Goal: Task Accomplishment & Management: Complete application form

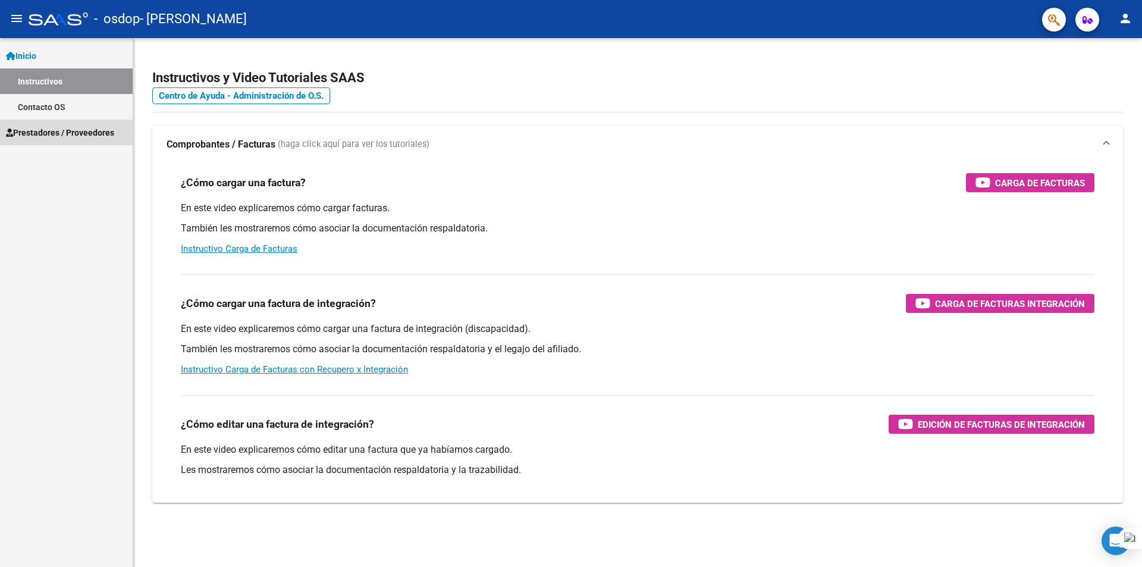
click at [18, 136] on span "Prestadores / Proveedores" at bounding box center [60, 132] width 108 height 13
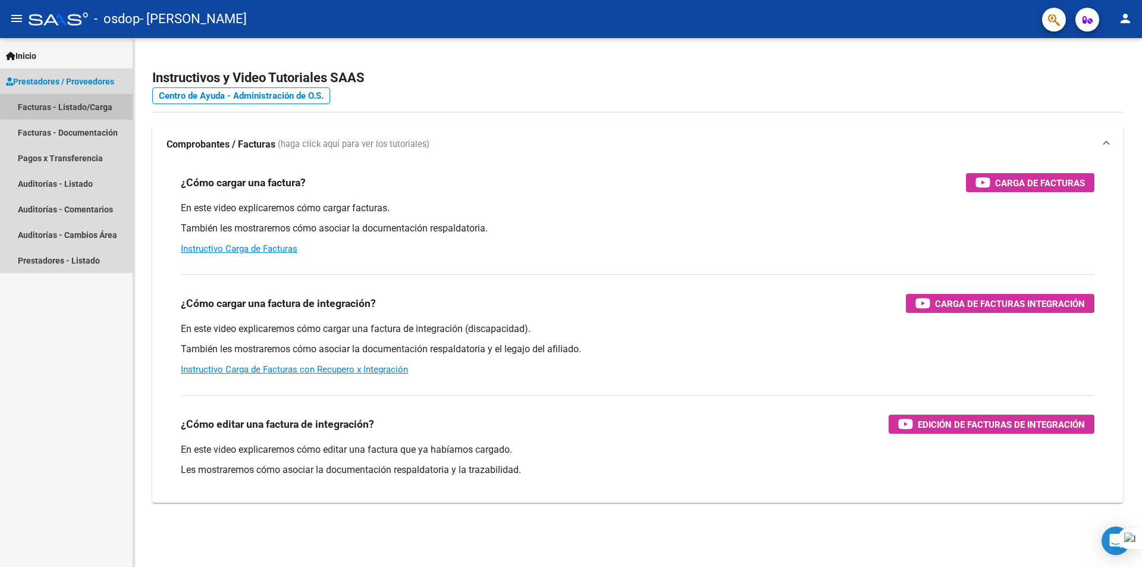
click at [92, 111] on link "Facturas - Listado/Carga" at bounding box center [66, 107] width 133 height 26
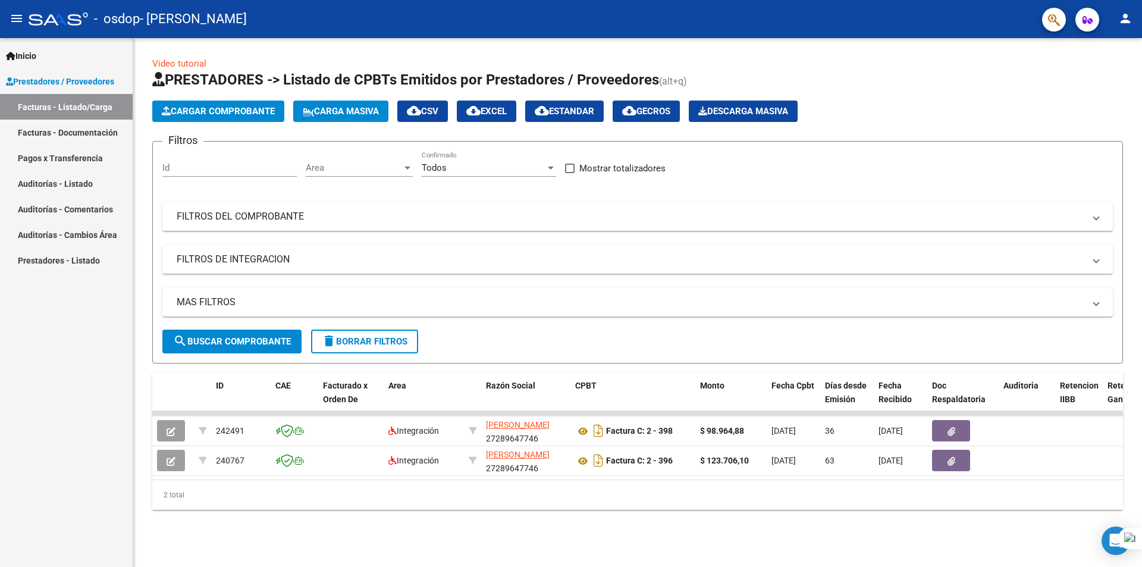
click at [48, 80] on span "Prestadores / Proveedores" at bounding box center [60, 81] width 108 height 13
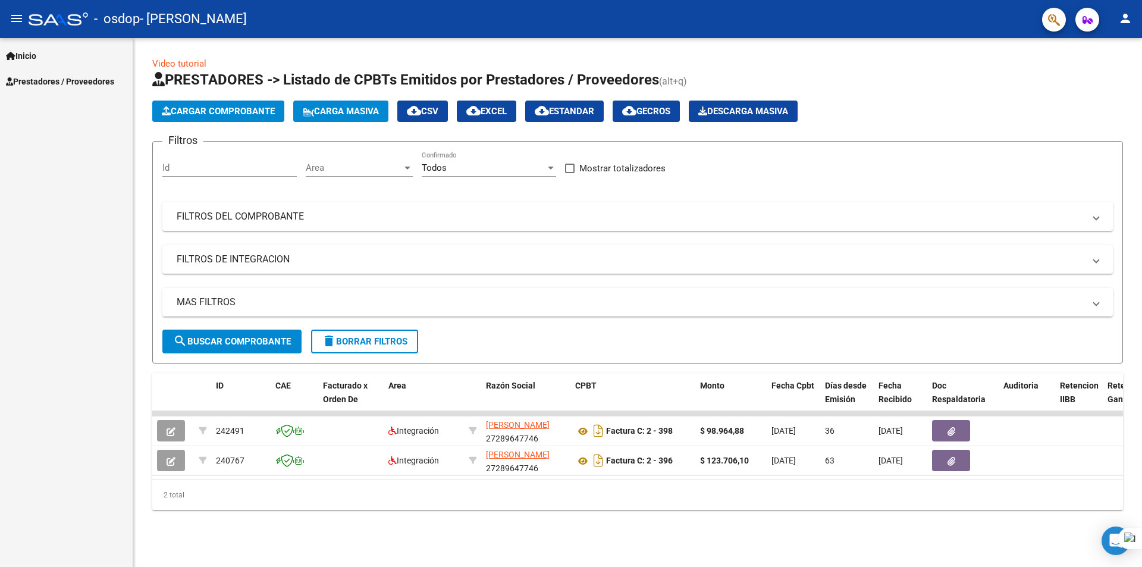
click at [54, 82] on span "Prestadores / Proveedores" at bounding box center [60, 81] width 108 height 13
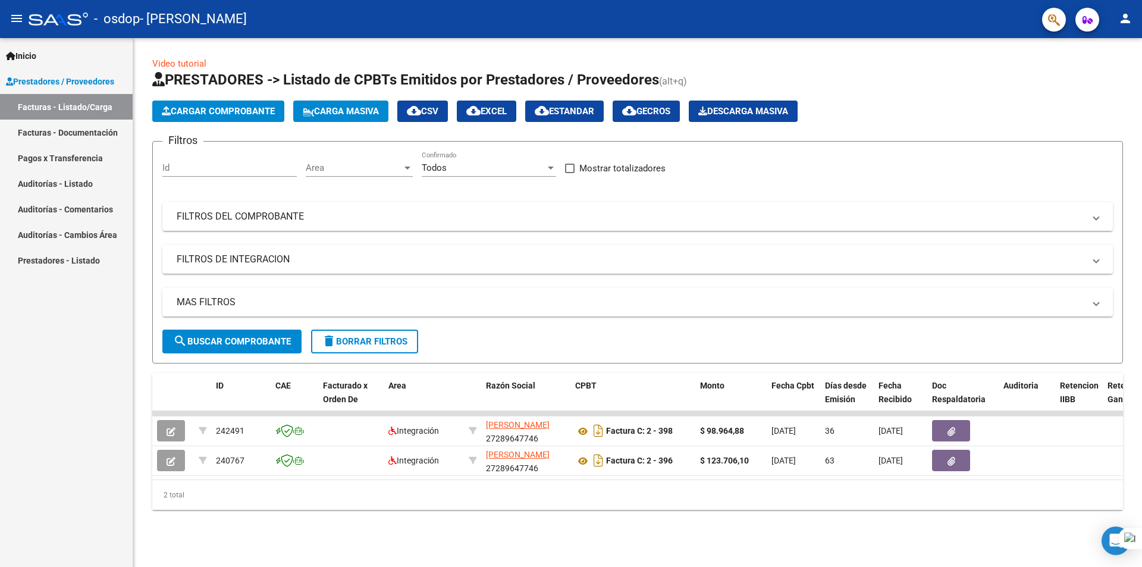
click at [65, 107] on link "Facturas - Listado/Carga" at bounding box center [66, 107] width 133 height 26
click at [13, 46] on link "Inicio" at bounding box center [66, 56] width 133 height 26
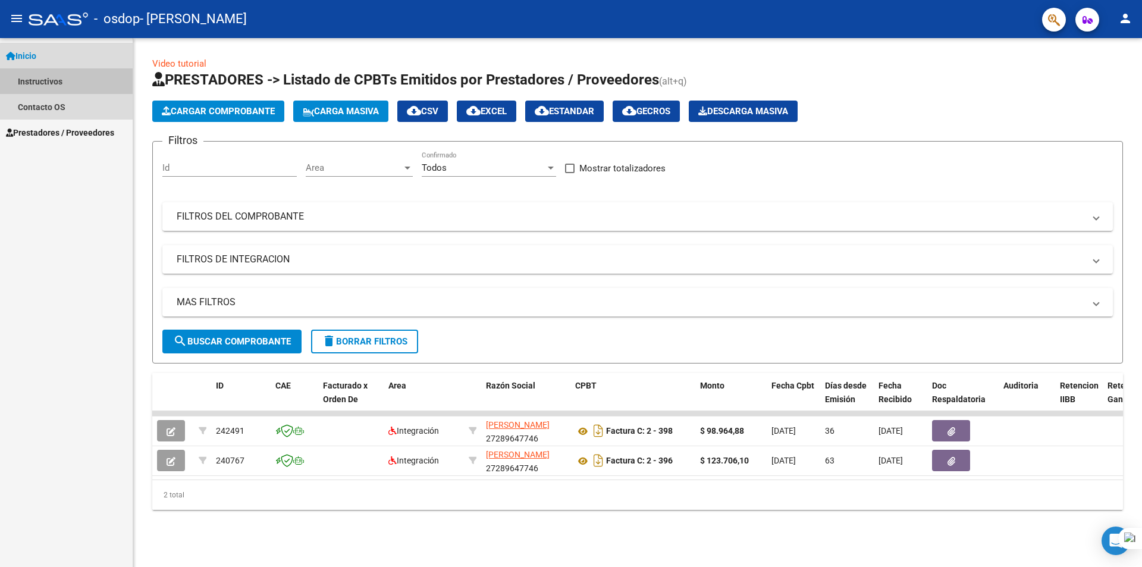
click at [73, 91] on link "Instructivos" at bounding box center [66, 81] width 133 height 26
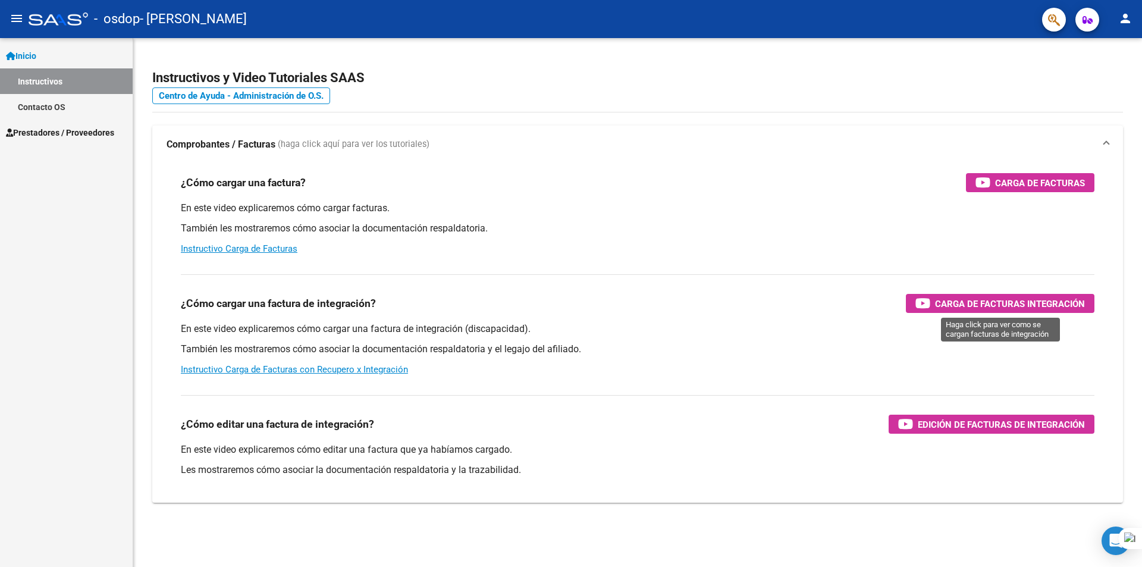
click at [1026, 295] on div "Carga de Facturas Integración" at bounding box center [1001, 303] width 170 height 19
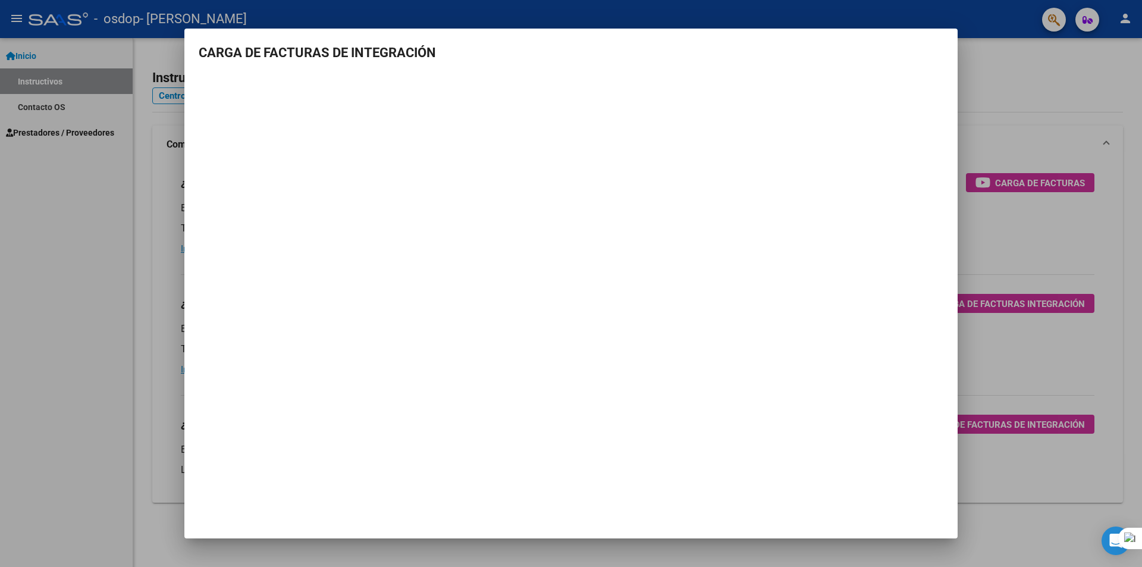
drag, startPoint x: 859, startPoint y: 77, endPoint x: 158, endPoint y: 203, distance: 712.0
click at [158, 203] on div at bounding box center [571, 283] width 1142 height 567
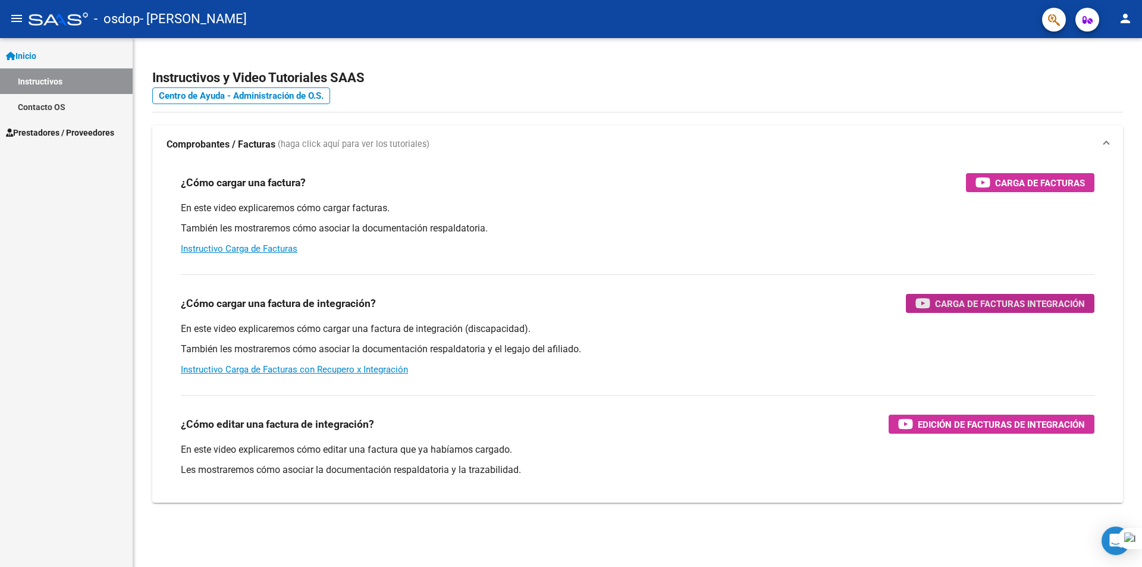
drag, startPoint x: 1036, startPoint y: 298, endPoint x: 999, endPoint y: 306, distance: 37.8
drag, startPoint x: 999, startPoint y: 306, endPoint x: 591, endPoint y: 120, distance: 448.1
click at [591, 120] on div "Instructivos y Video Tutoriales SAAS Centro de Ayuda - Administración de O.S. C…" at bounding box center [637, 299] width 1009 height 522
click at [1081, 300] on span "Carga de Facturas Integración" at bounding box center [1010, 303] width 150 height 15
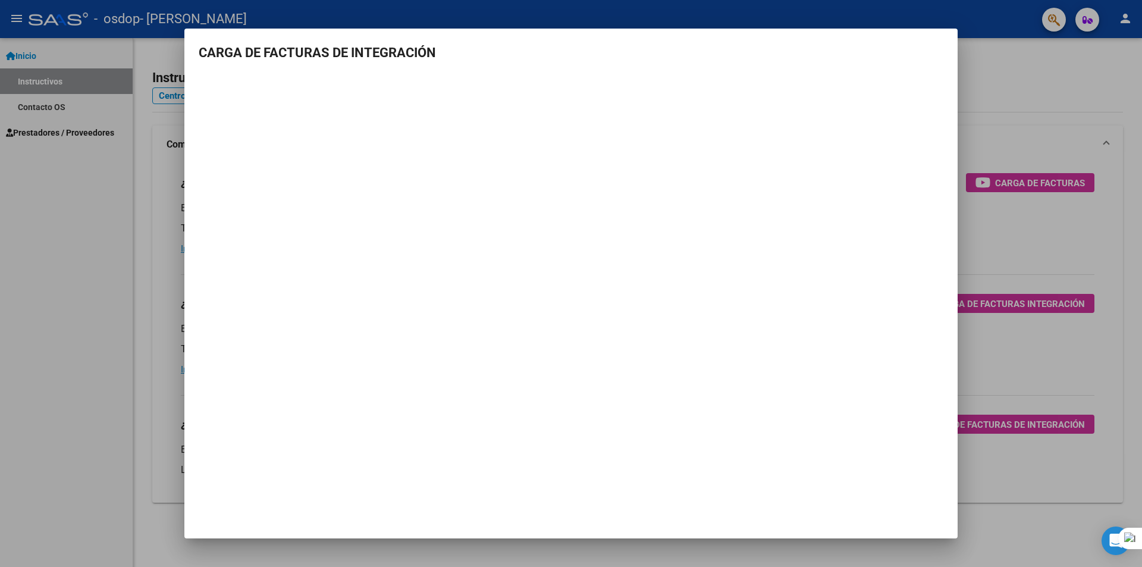
click at [805, 383] on mat-dialog-container "CARGA DE FACTURAS DE INTEGRACIÓN" at bounding box center [570, 284] width 773 height 510
click at [612, 405] on mat-dialog-container "CARGA DE FACTURAS DE INTEGRACIÓN" at bounding box center [570, 284] width 773 height 510
click at [729, 364] on mat-dialog-container "CARGA DE FACTURAS DE INTEGRACIÓN" at bounding box center [570, 284] width 773 height 510
click at [988, 86] on div at bounding box center [571, 283] width 1142 height 567
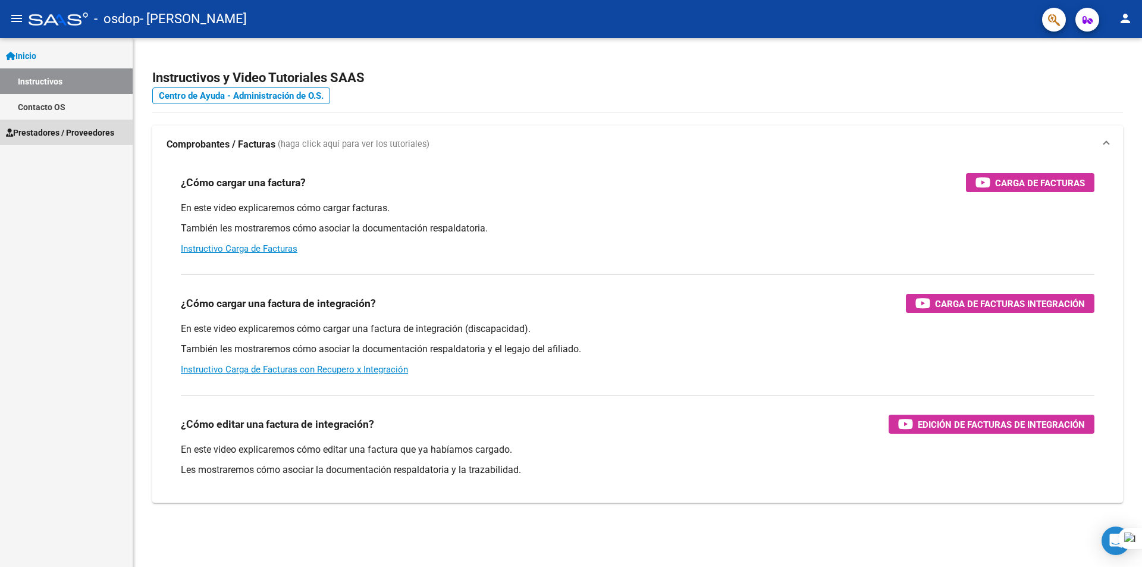
click at [105, 134] on span "Prestadores / Proveedores" at bounding box center [60, 132] width 108 height 13
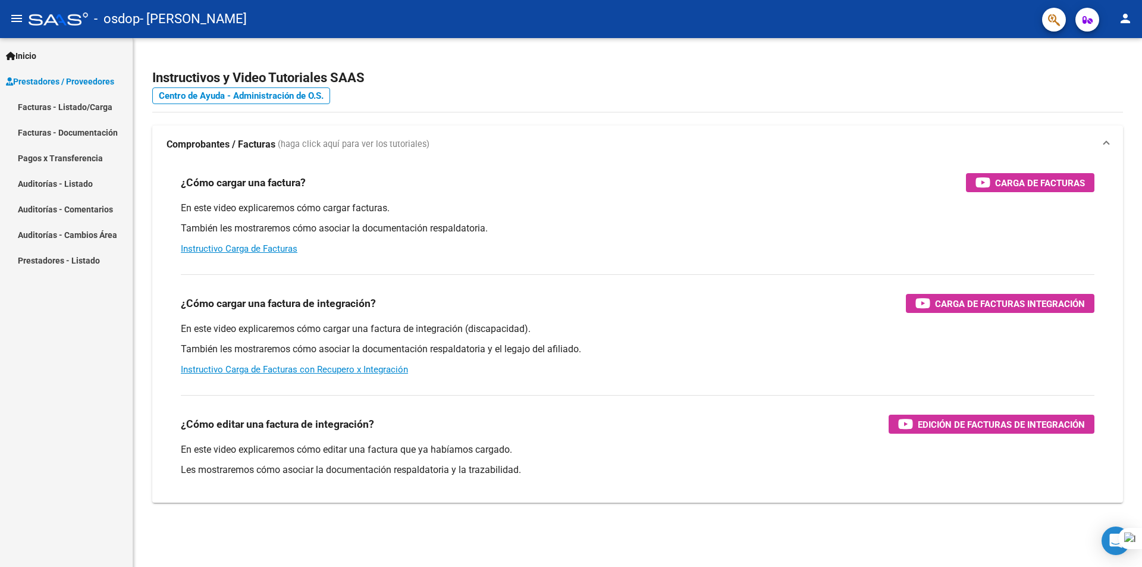
click at [95, 90] on link "Prestadores / Proveedores" at bounding box center [66, 81] width 133 height 26
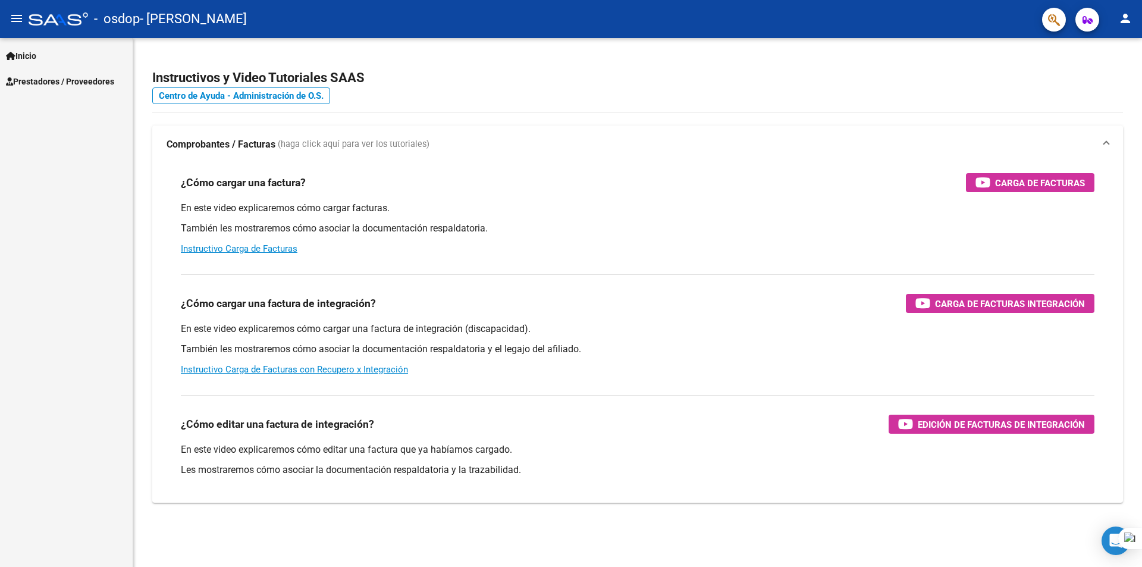
click at [94, 105] on div "Inicio Instructivos Contacto OS Prestadores / Proveedores Facturas - Listado/Ca…" at bounding box center [66, 302] width 133 height 529
click at [101, 76] on span "Prestadores / Proveedores" at bounding box center [60, 81] width 108 height 13
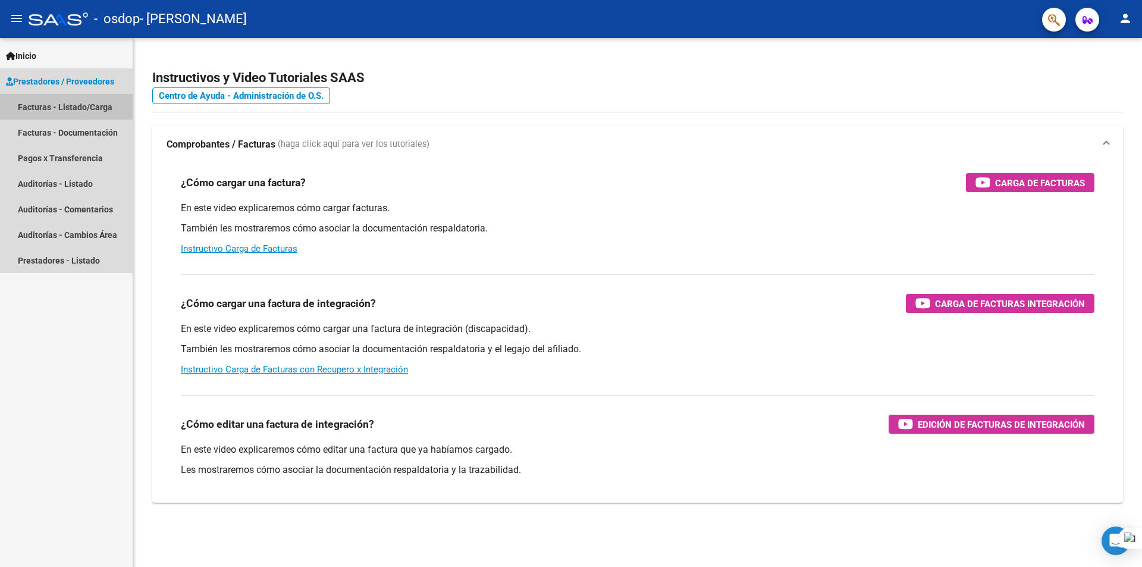
click at [100, 109] on link "Facturas - Listado/Carga" at bounding box center [66, 107] width 133 height 26
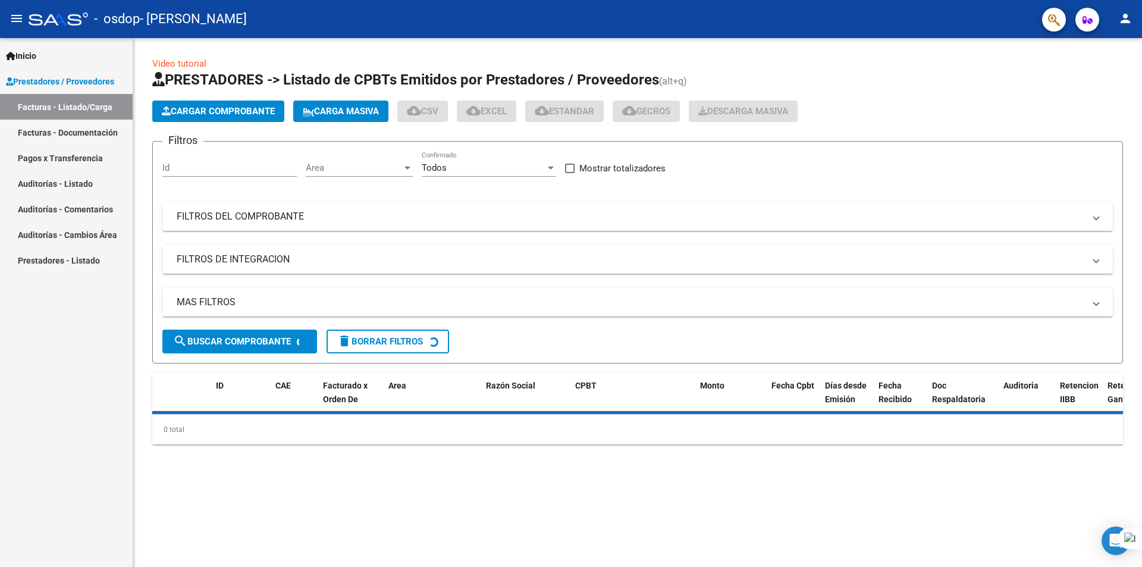
click at [209, 118] on button "Cargar Comprobante" at bounding box center [218, 111] width 132 height 21
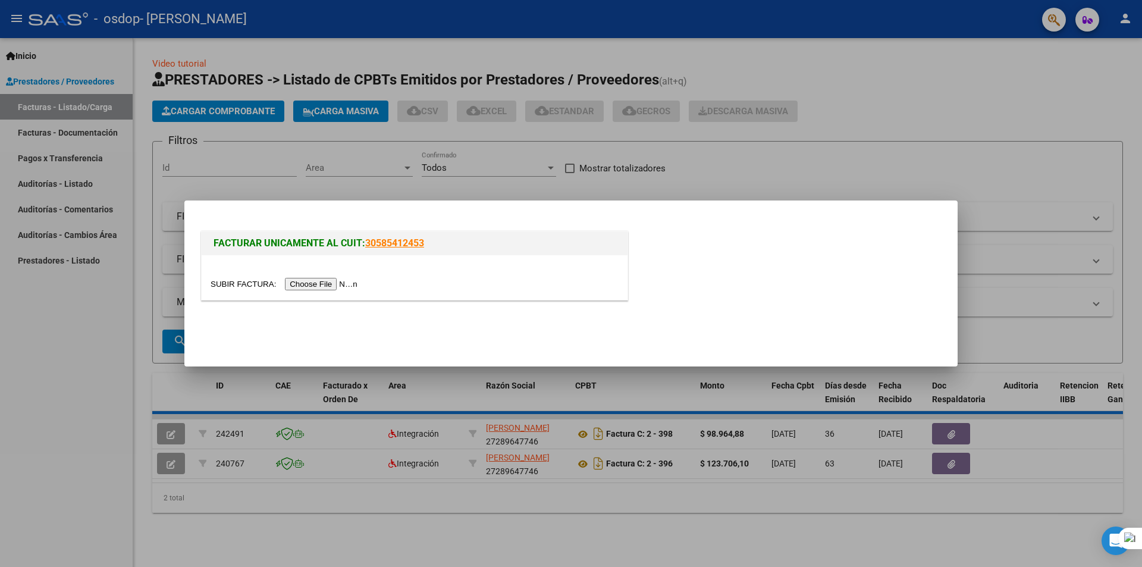
click at [346, 284] on input "file" at bounding box center [286, 284] width 151 height 12
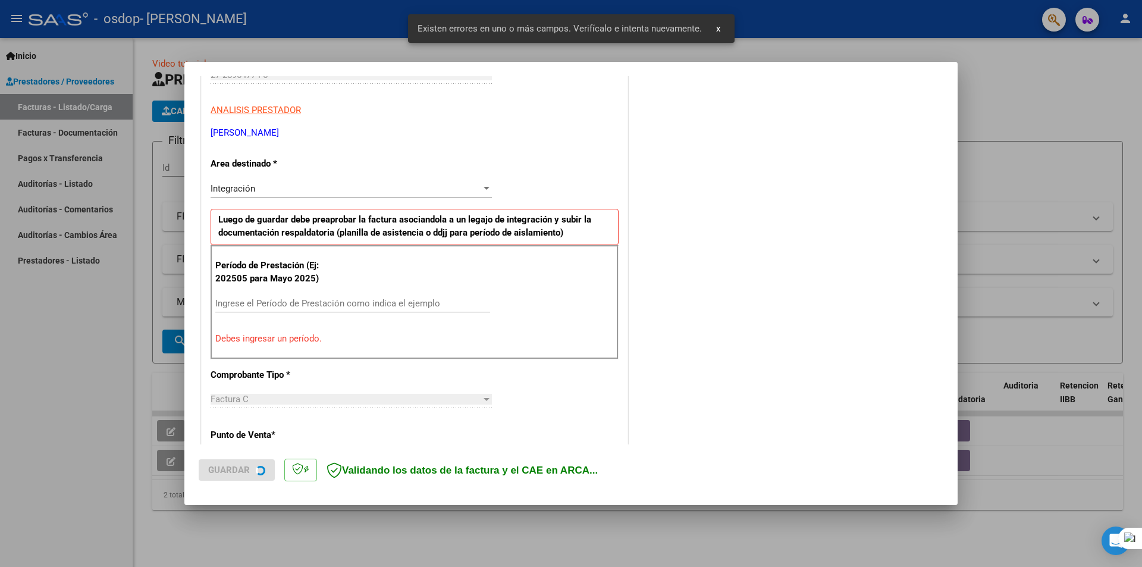
scroll to position [208, 0]
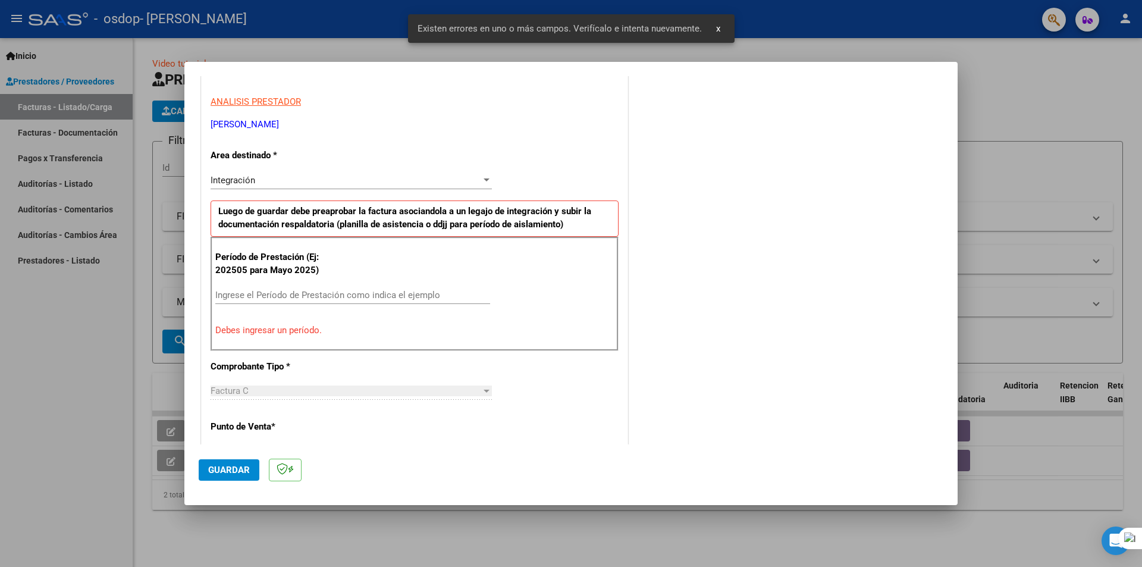
click at [305, 295] on input "Ingrese el Período de Prestación como indica el ejemplo" at bounding box center [352, 295] width 275 height 11
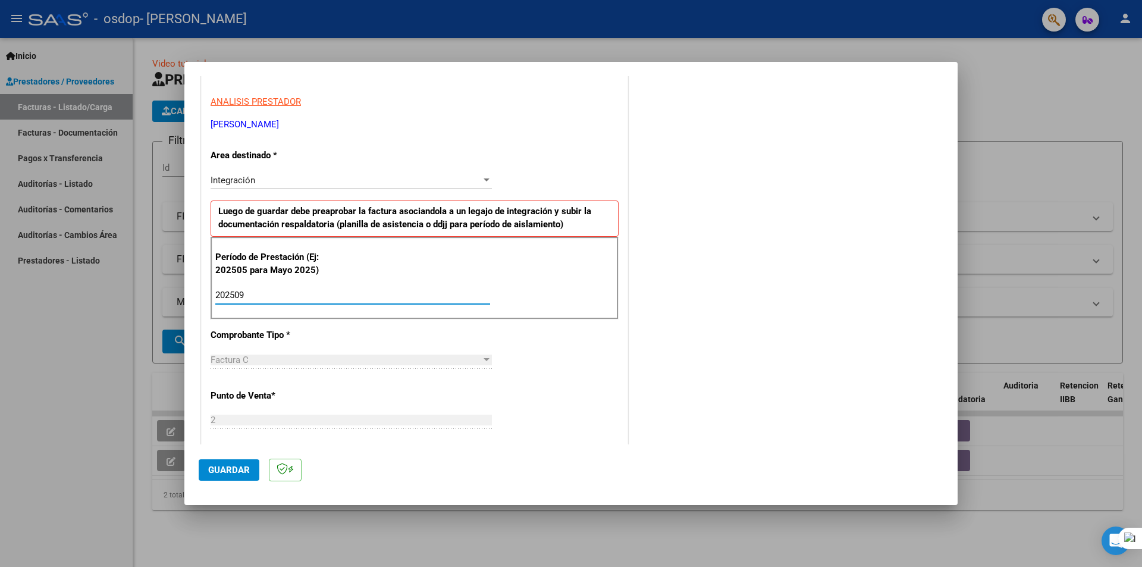
type input "202509"
click at [998, 424] on div at bounding box center [571, 283] width 1142 height 567
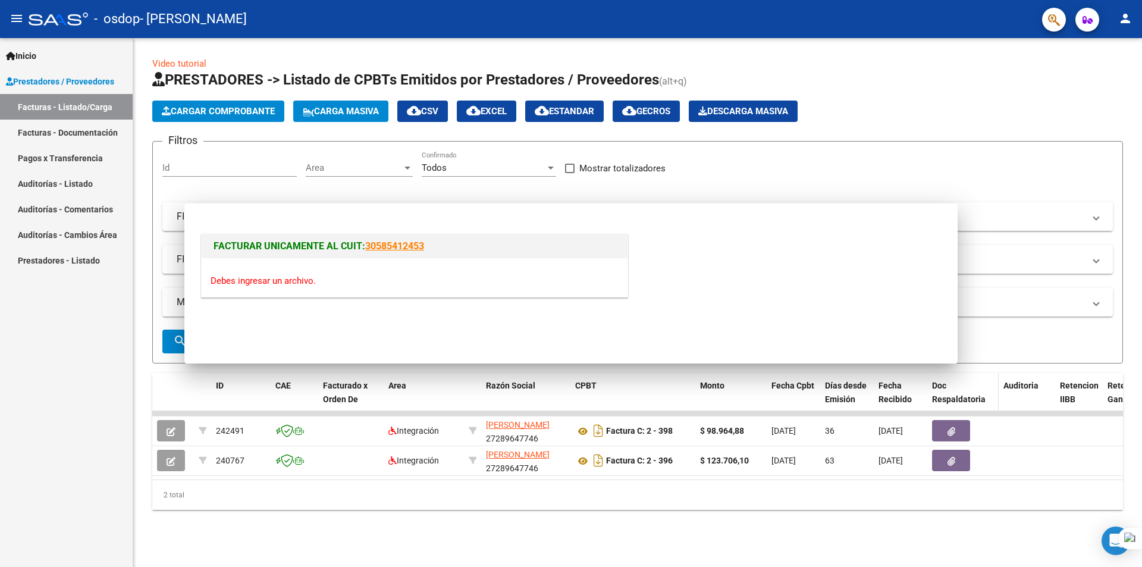
scroll to position [0, 0]
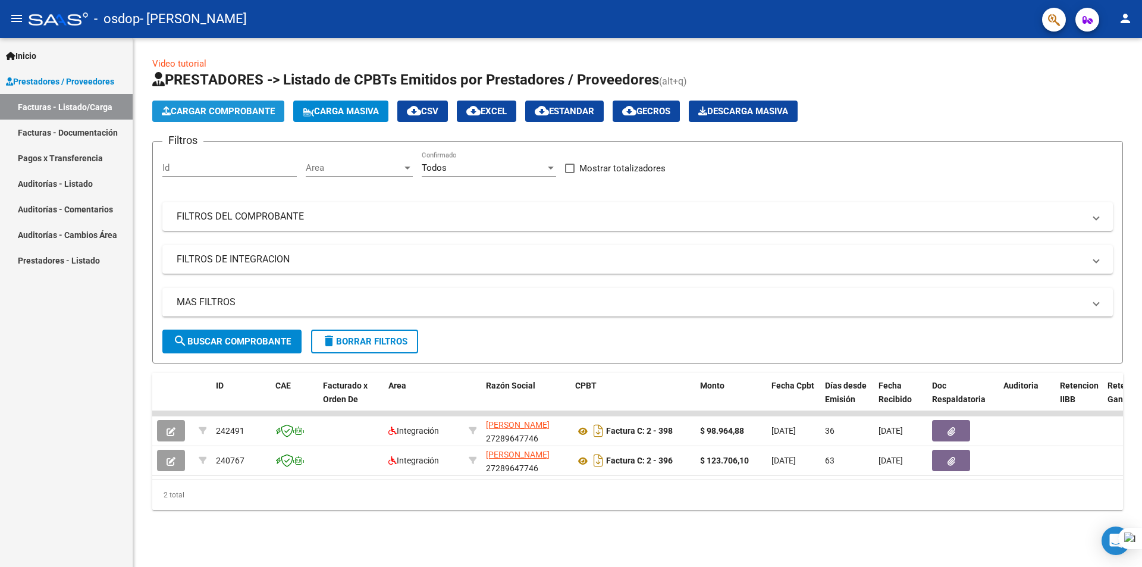
click at [221, 116] on span "Cargar Comprobante" at bounding box center [218, 111] width 113 height 11
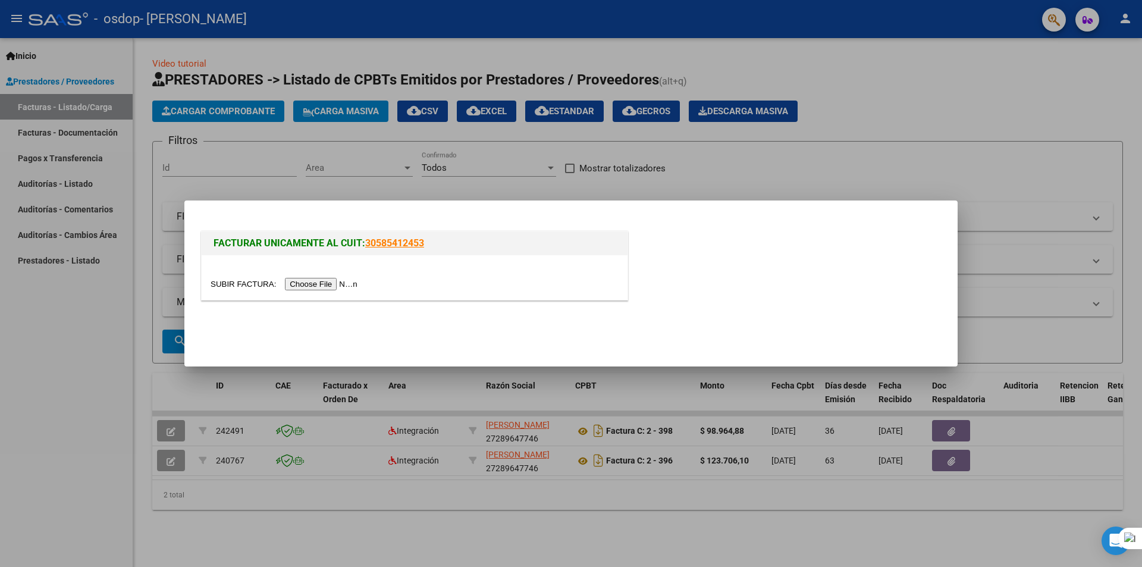
click at [352, 290] on div at bounding box center [415, 277] width 426 height 45
click at [349, 285] on input "file" at bounding box center [286, 284] width 151 height 12
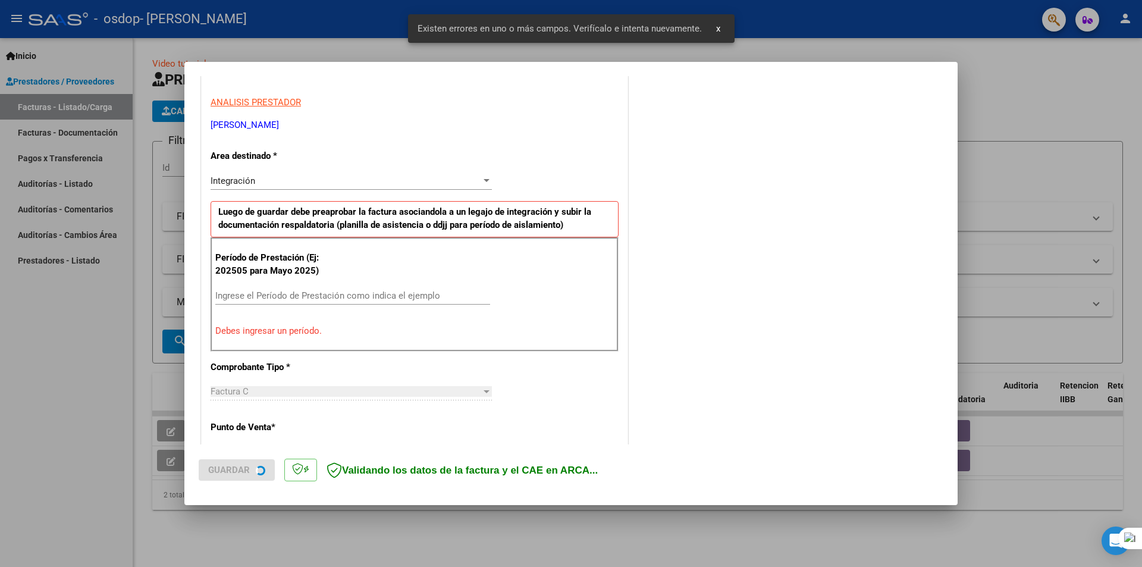
scroll to position [208, 0]
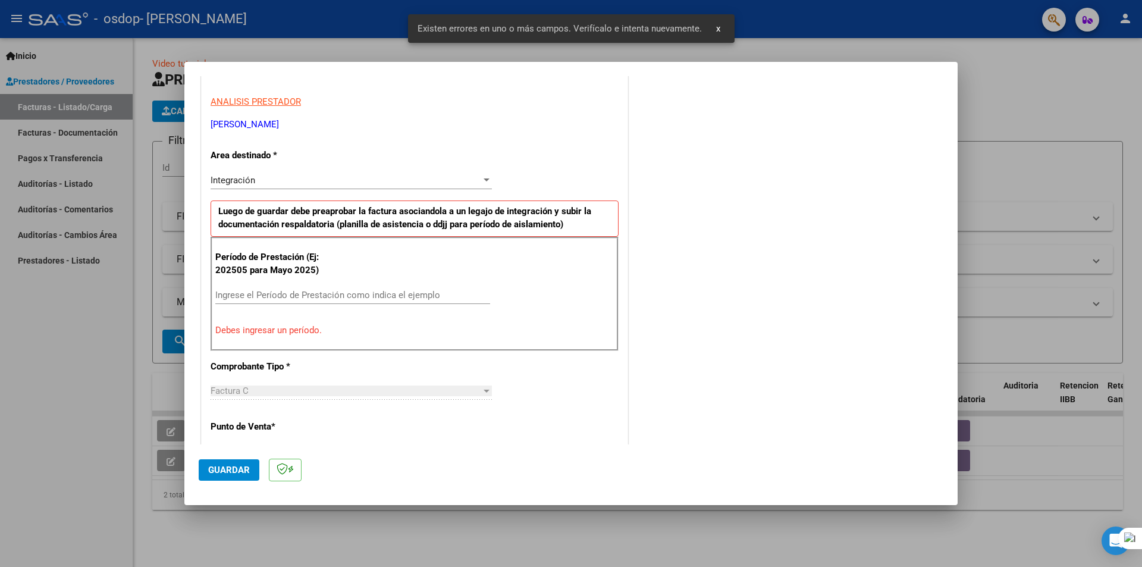
click at [300, 300] on div "Ingrese el Período de Prestación como indica el ejemplo" at bounding box center [352, 295] width 275 height 18
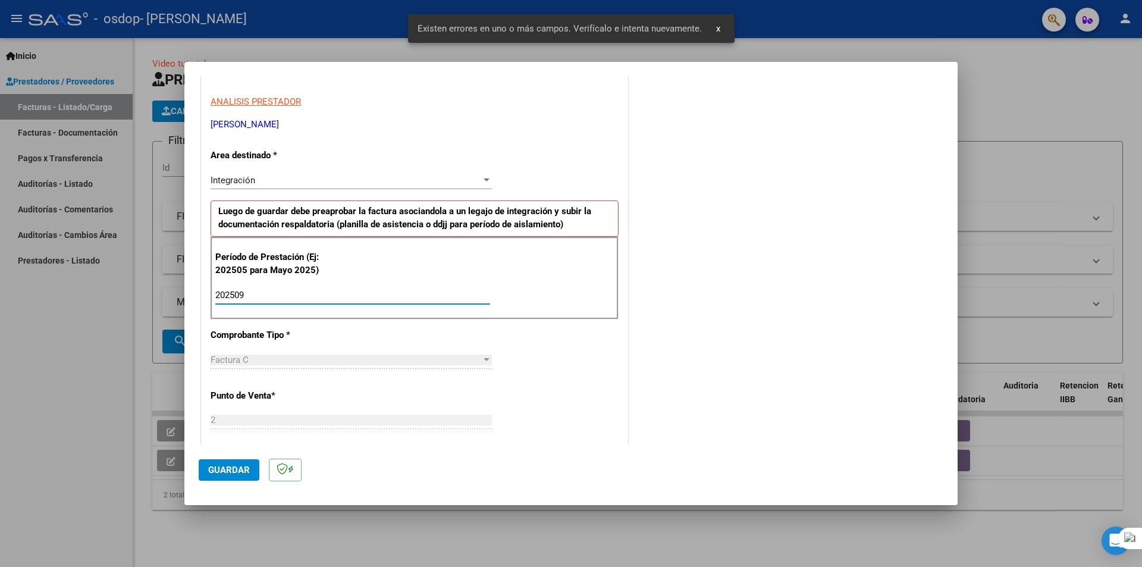
type input "202509"
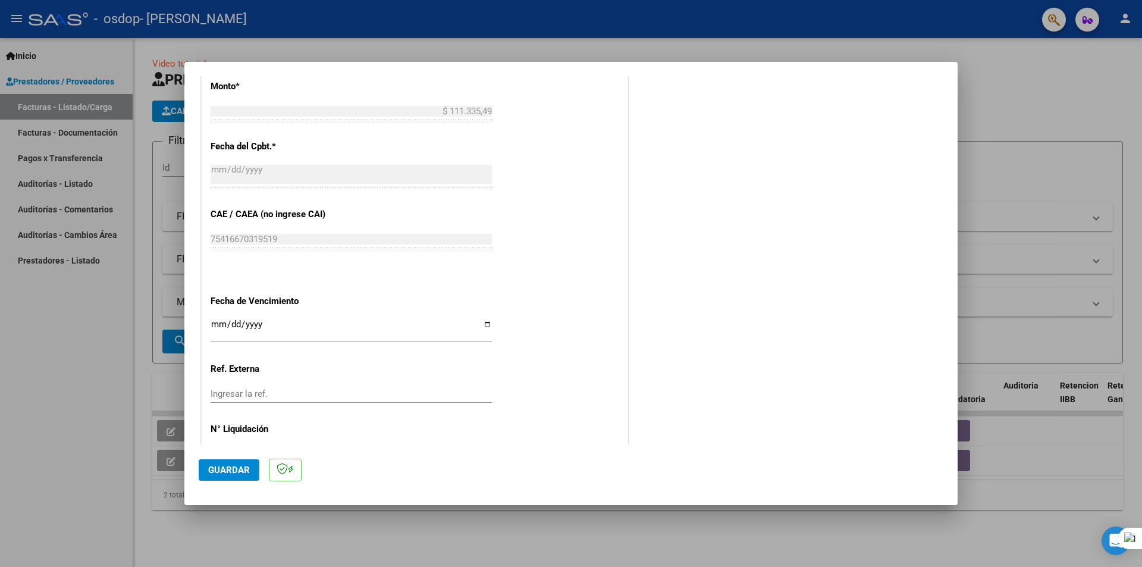
scroll to position [679, 0]
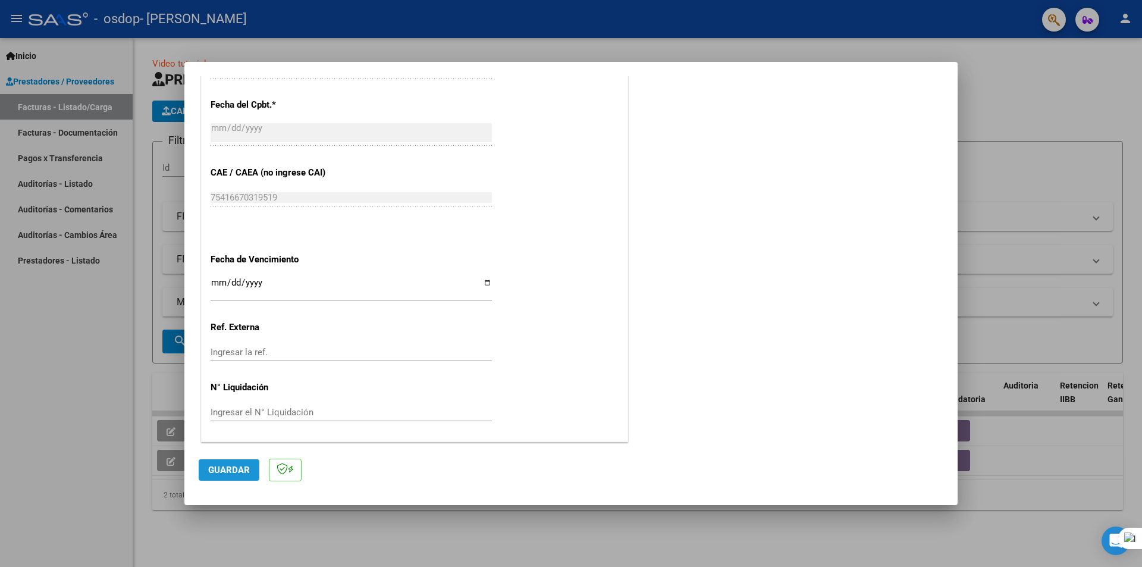
click at [235, 473] on span "Guardar" at bounding box center [229, 470] width 42 height 11
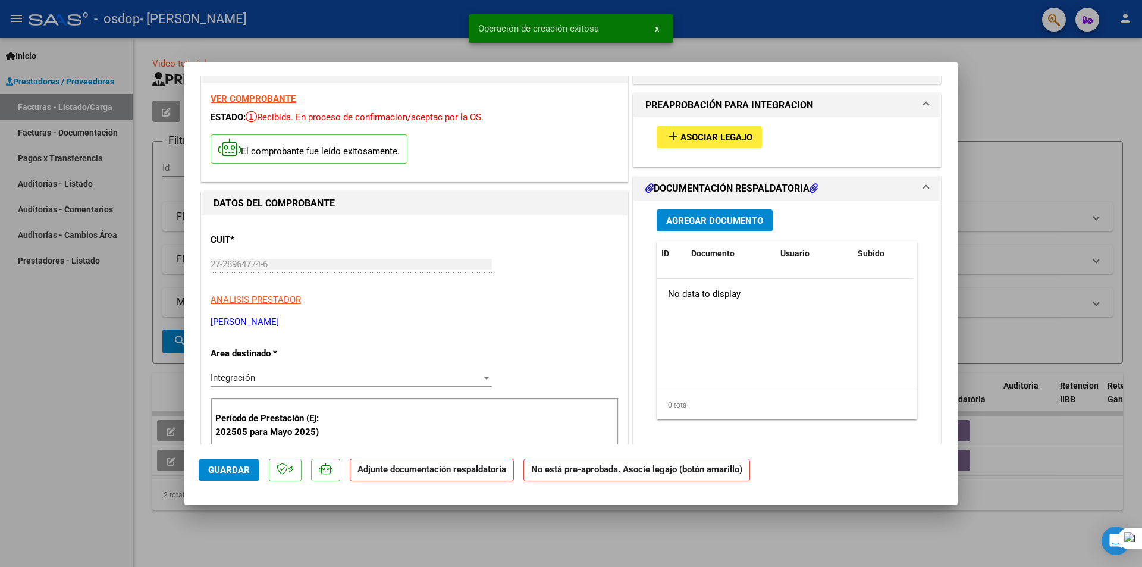
scroll to position [59, 0]
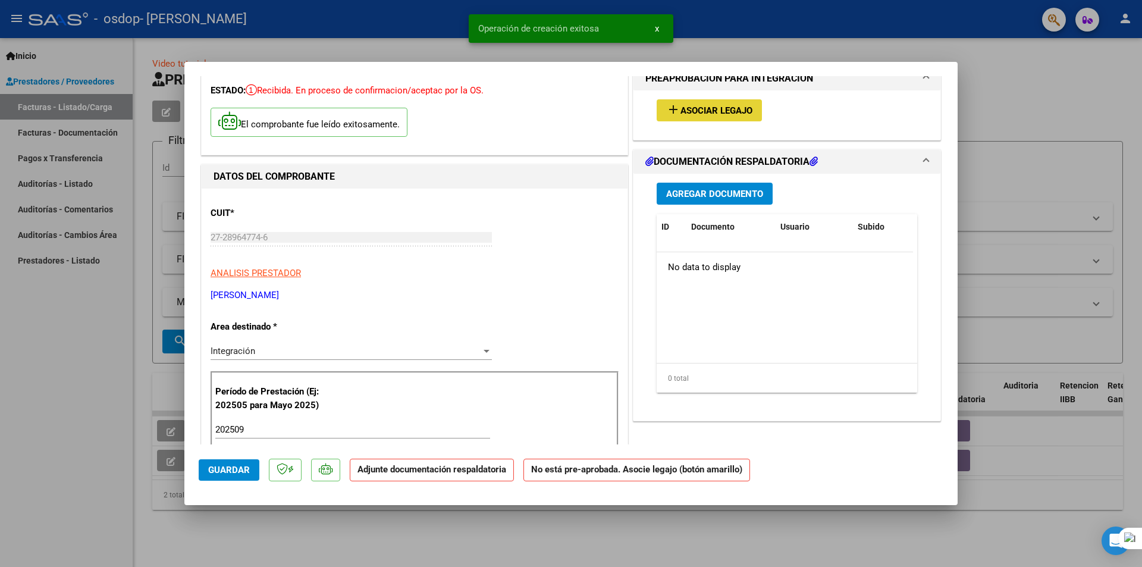
click at [689, 108] on span "Asociar Legajo" at bounding box center [717, 110] width 72 height 11
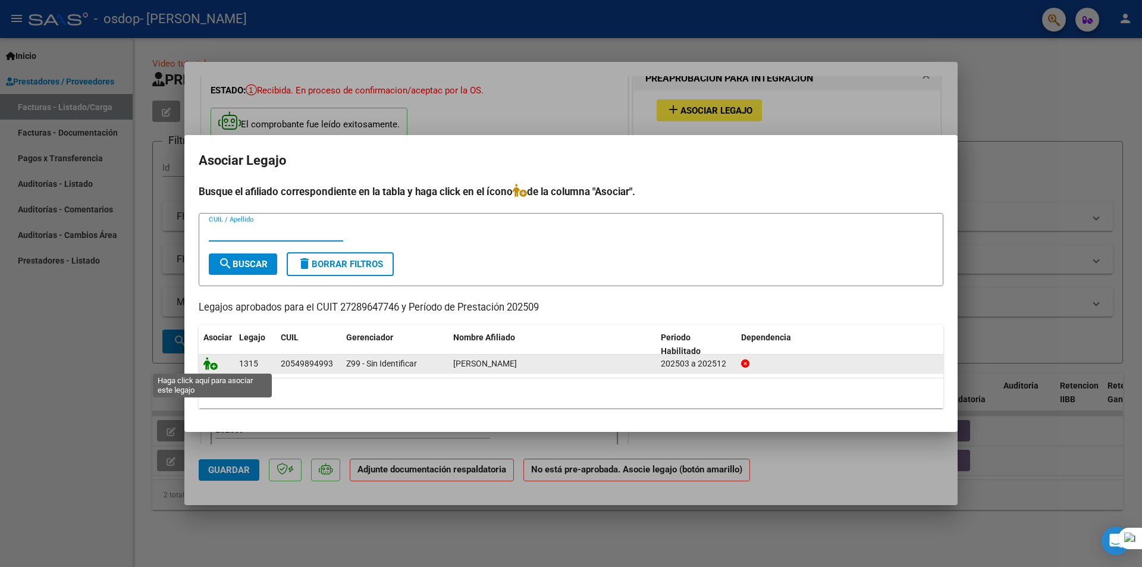
click at [217, 364] on span at bounding box center [212, 364] width 18 height 10
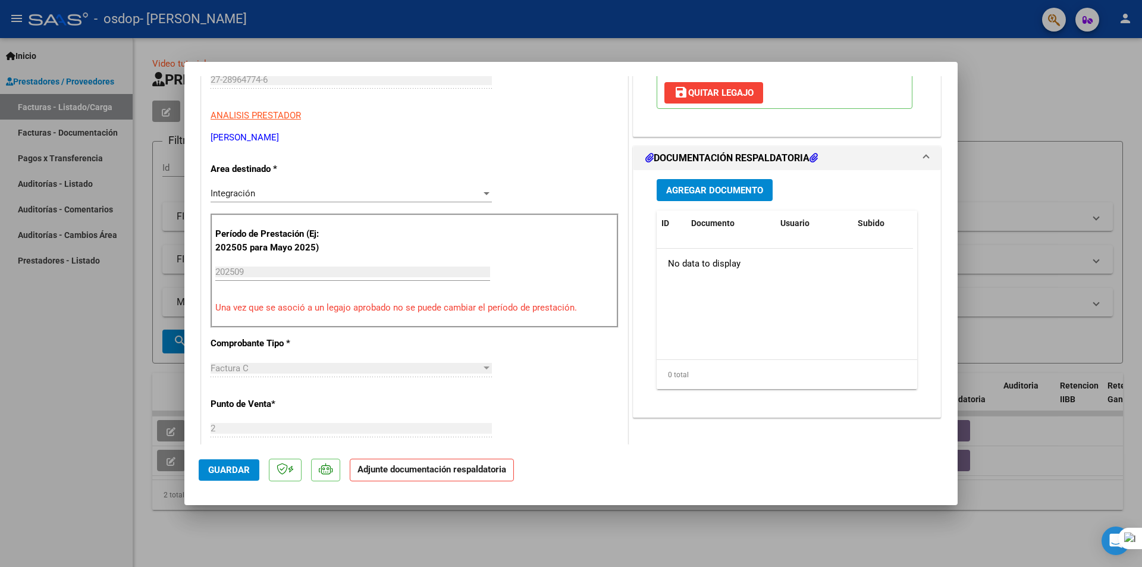
scroll to position [238, 0]
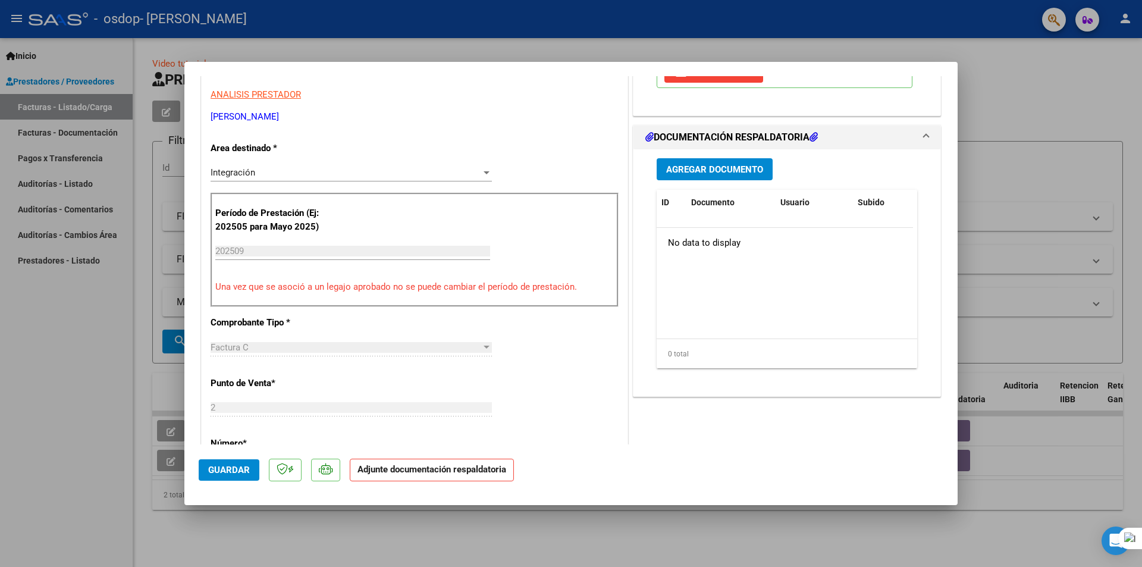
click at [374, 285] on p "Una vez que se asoció a un legajo aprobado no se puede cambiar el período de pr…" at bounding box center [414, 287] width 399 height 14
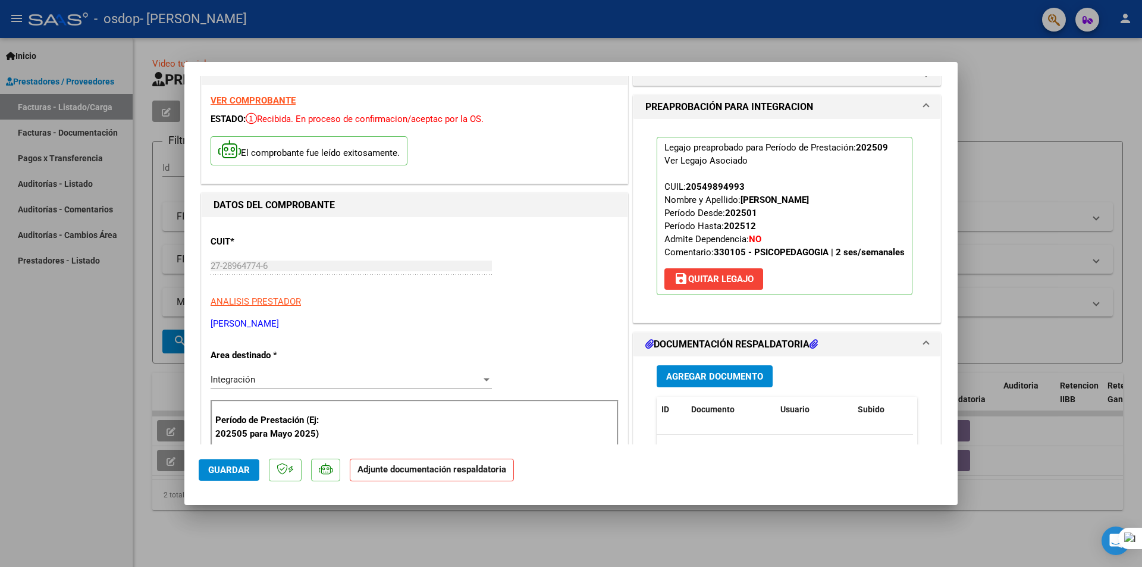
scroll to position [59, 0]
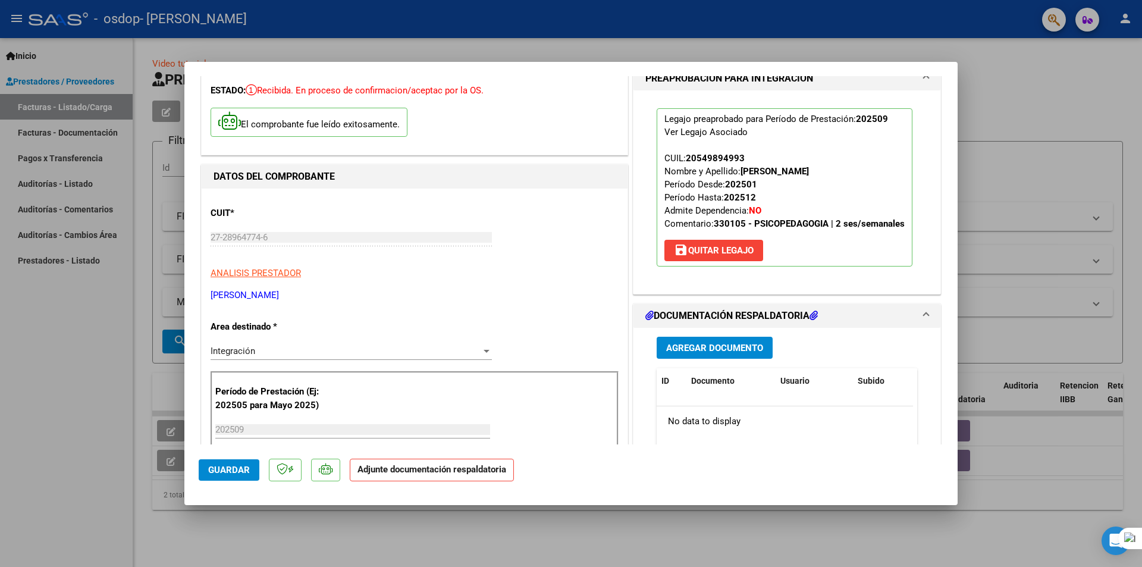
click at [770, 358] on div "Agregar Documento" at bounding box center [787, 348] width 261 height 22
click at [754, 351] on span "Agregar Documento" at bounding box center [714, 348] width 97 height 11
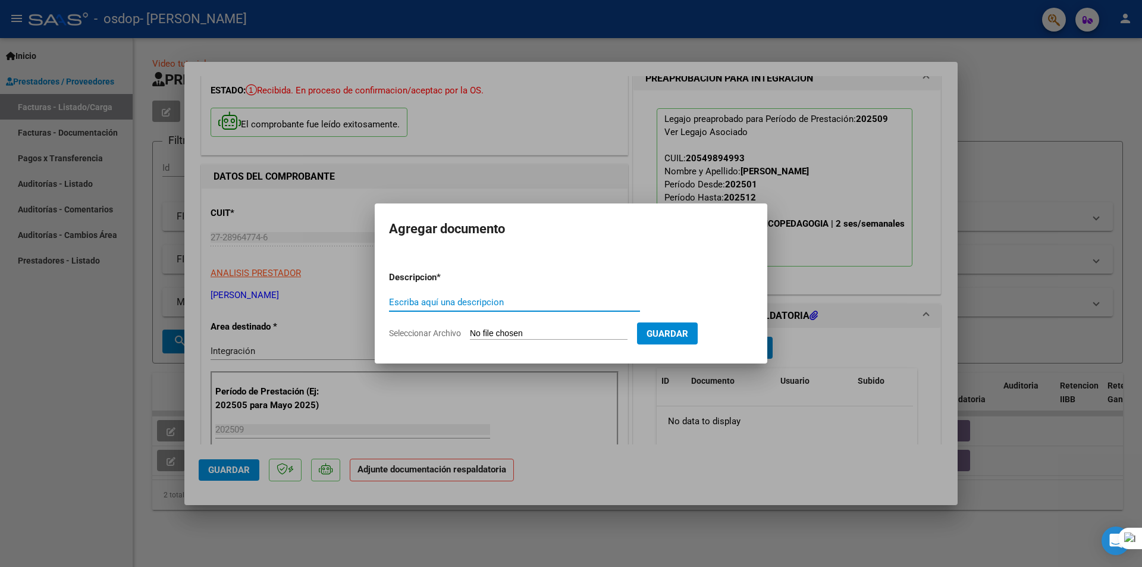
click at [526, 333] on input "Seleccionar Archivo" at bounding box center [549, 333] width 158 height 11
type input "C:\fakepath\ASISTES [DATE].pdf"
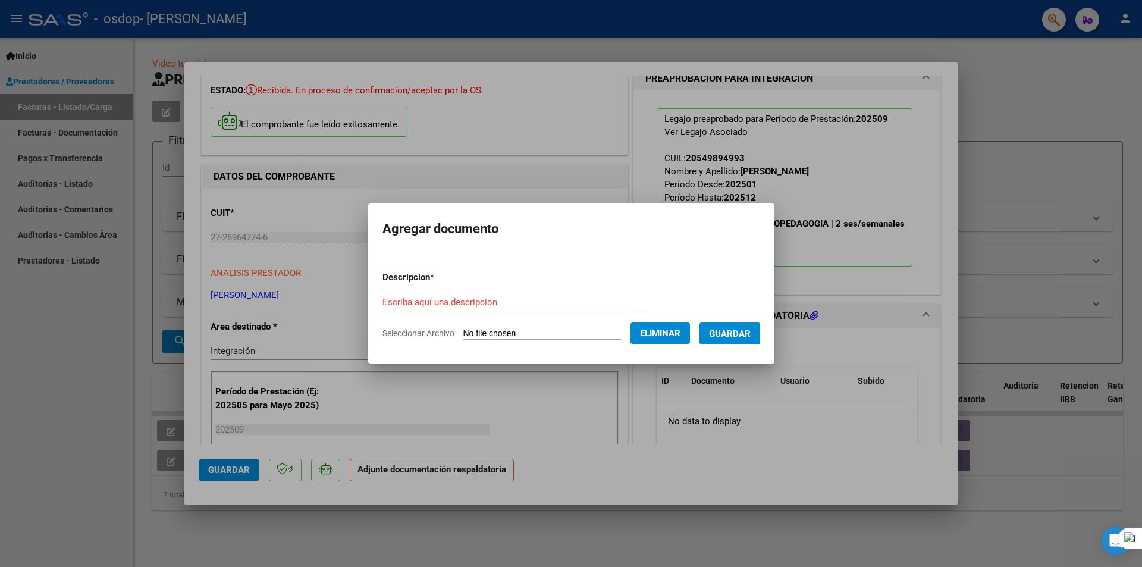
click at [479, 297] on input "Escriba aquí una descripcion" at bounding box center [513, 302] width 261 height 11
type input "ASISTENCIA [DATE]"
click at [744, 328] on span "Guardar" at bounding box center [730, 333] width 42 height 11
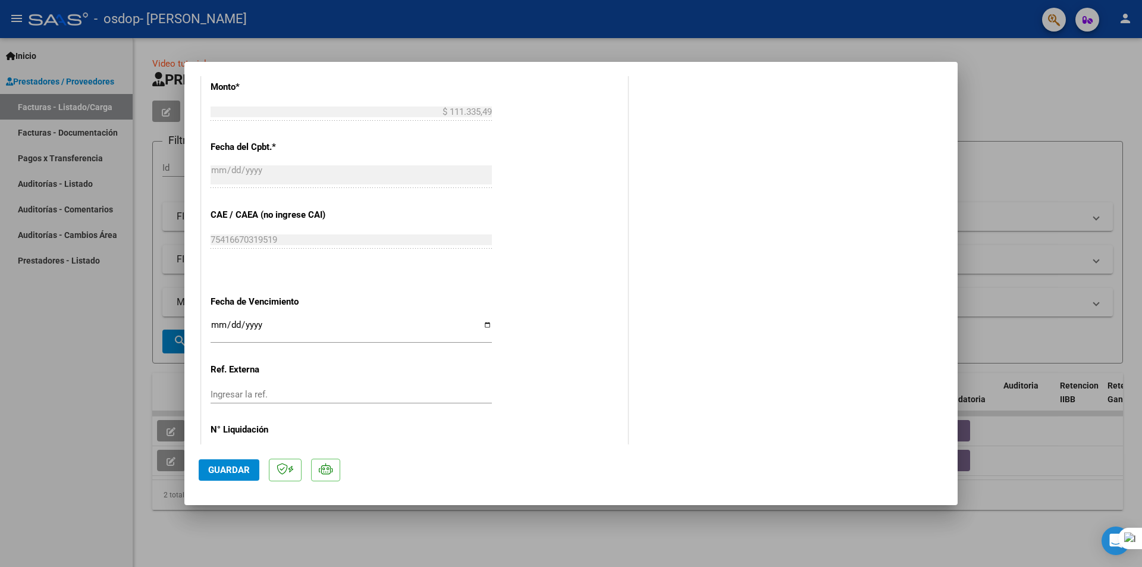
scroll to position [697, 0]
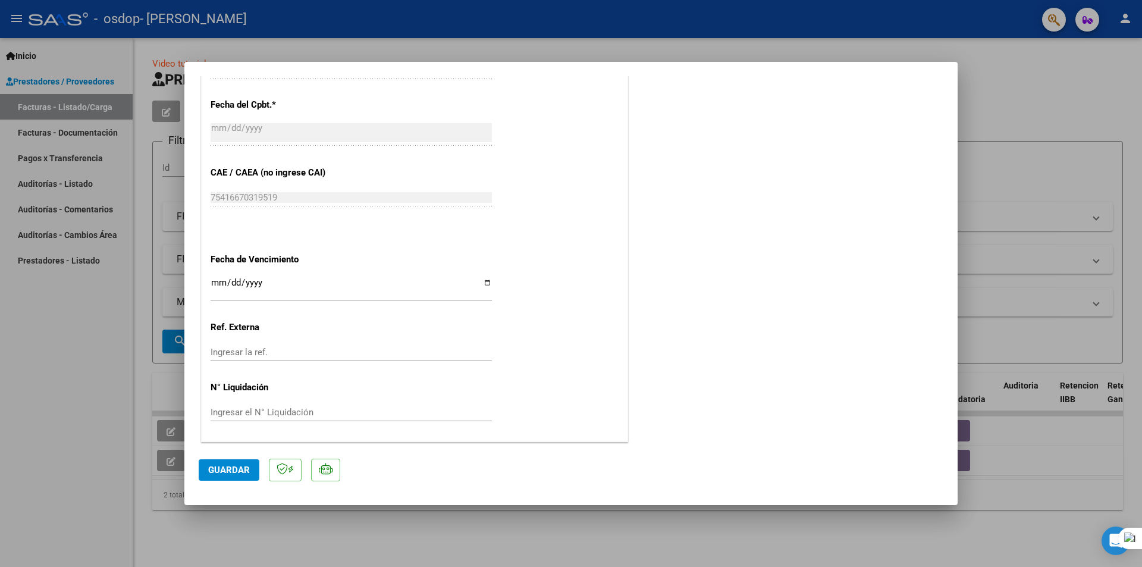
click at [281, 344] on div "Ingresar la ref." at bounding box center [351, 352] width 281 height 18
click at [256, 414] on input "Ingresar el N° Liquidación" at bounding box center [351, 412] width 281 height 11
click at [231, 471] on span "Guardar" at bounding box center [229, 470] width 42 height 11
click at [214, 472] on span "Guardar" at bounding box center [229, 470] width 42 height 11
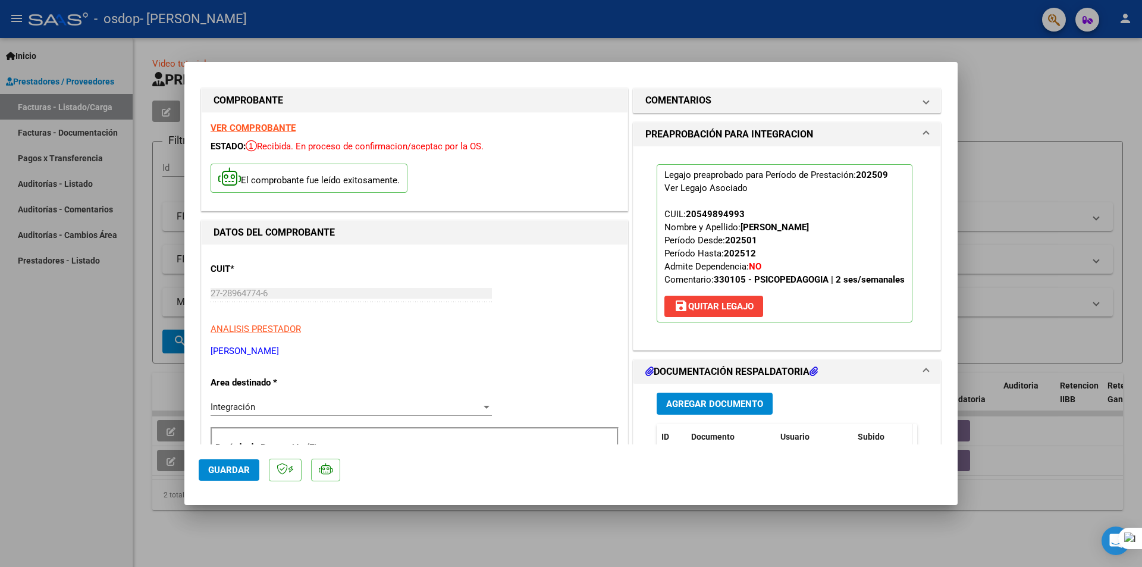
scroll to position [0, 0]
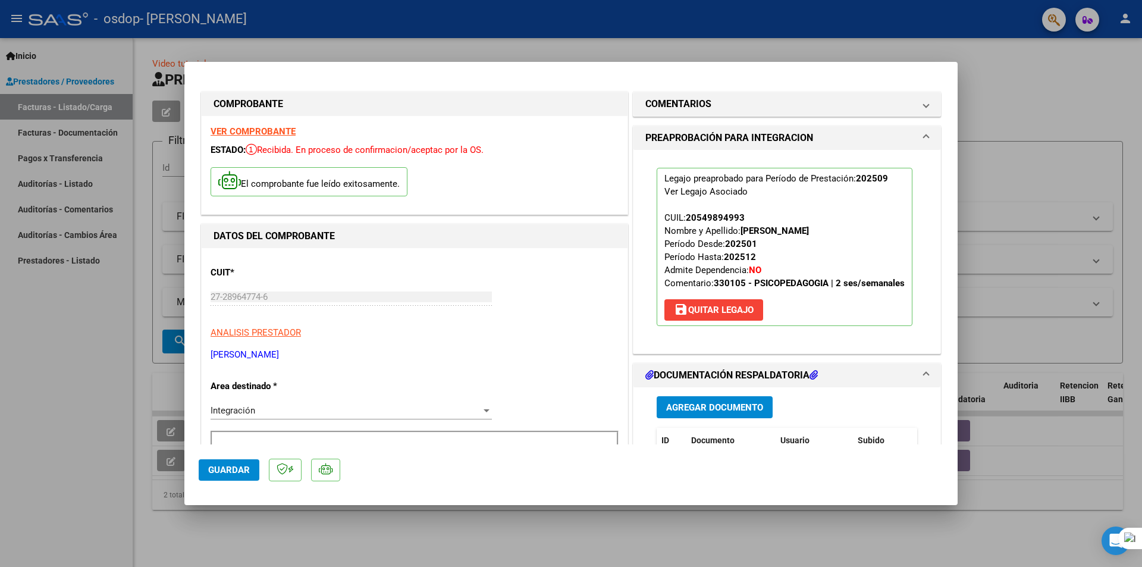
click at [1077, 76] on div at bounding box center [571, 283] width 1142 height 567
type input "$ 0,00"
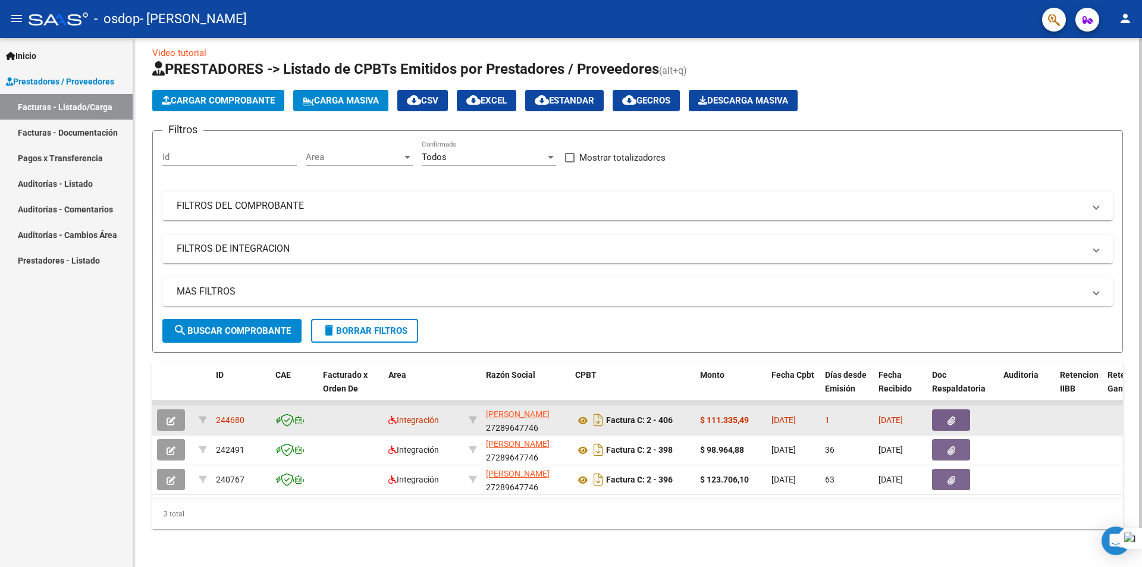
scroll to position [20, 0]
click at [410, 415] on span "Integración" at bounding box center [414, 420] width 51 height 10
click at [464, 414] on datatable-body-cell at bounding box center [472, 420] width 17 height 29
click at [469, 416] on icon at bounding box center [473, 420] width 8 height 8
type input "27289647746"
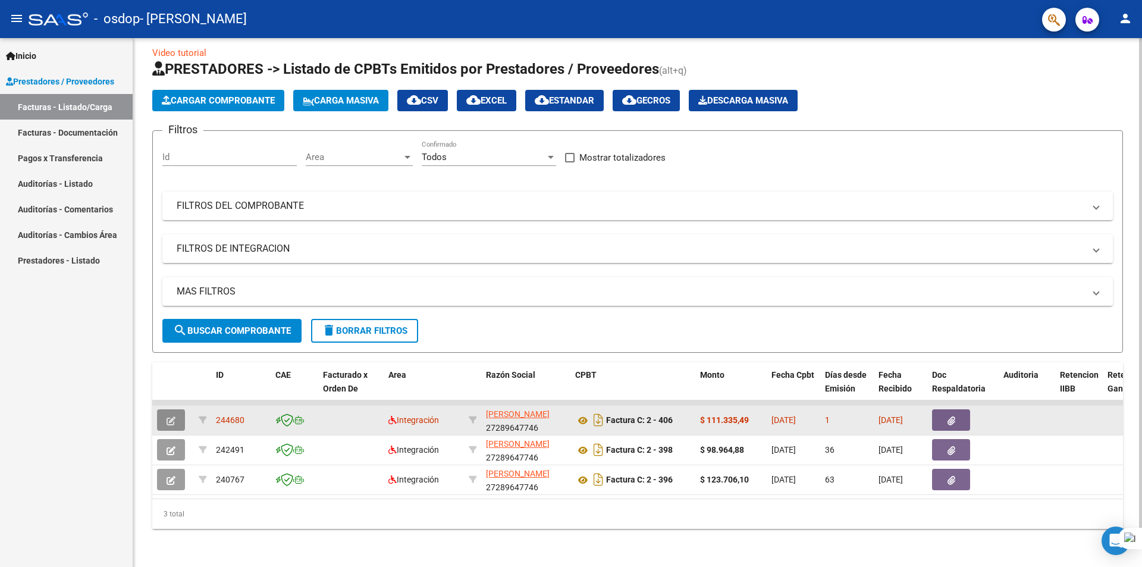
click at [181, 411] on button "button" at bounding box center [171, 419] width 28 height 21
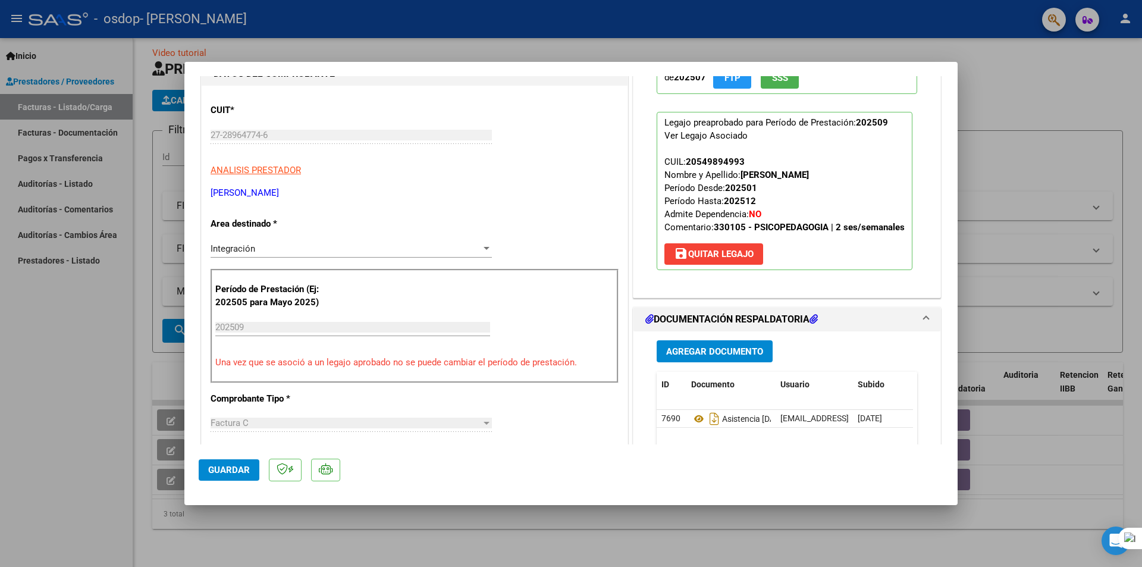
scroll to position [119, 0]
click at [339, 253] on div "Integración Seleccionar Area" at bounding box center [351, 248] width 281 height 18
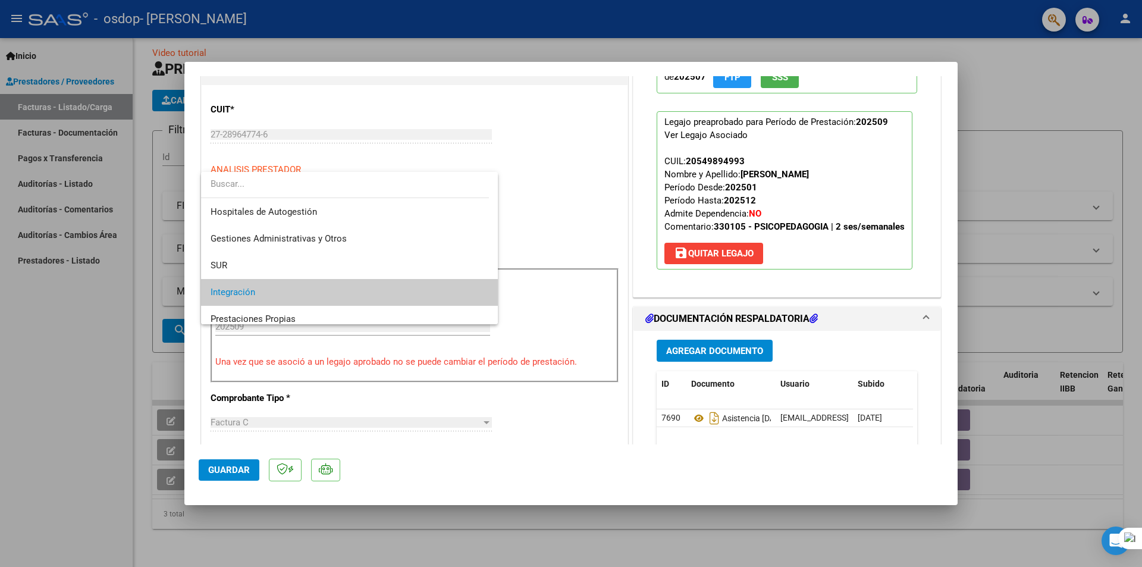
scroll to position [45, 0]
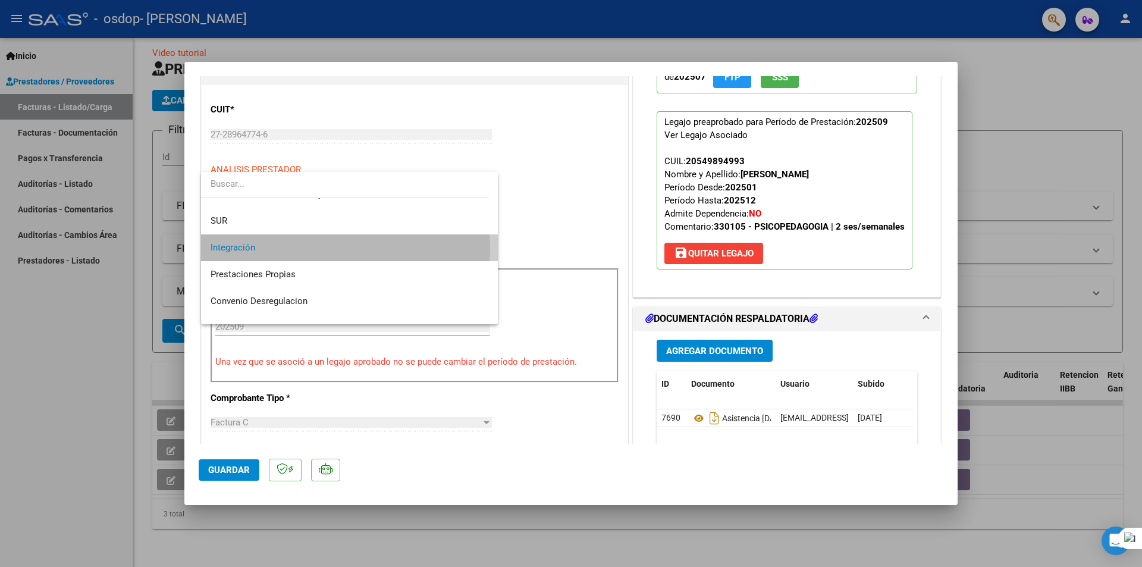
click at [340, 248] on span "Integración" at bounding box center [350, 247] width 278 height 27
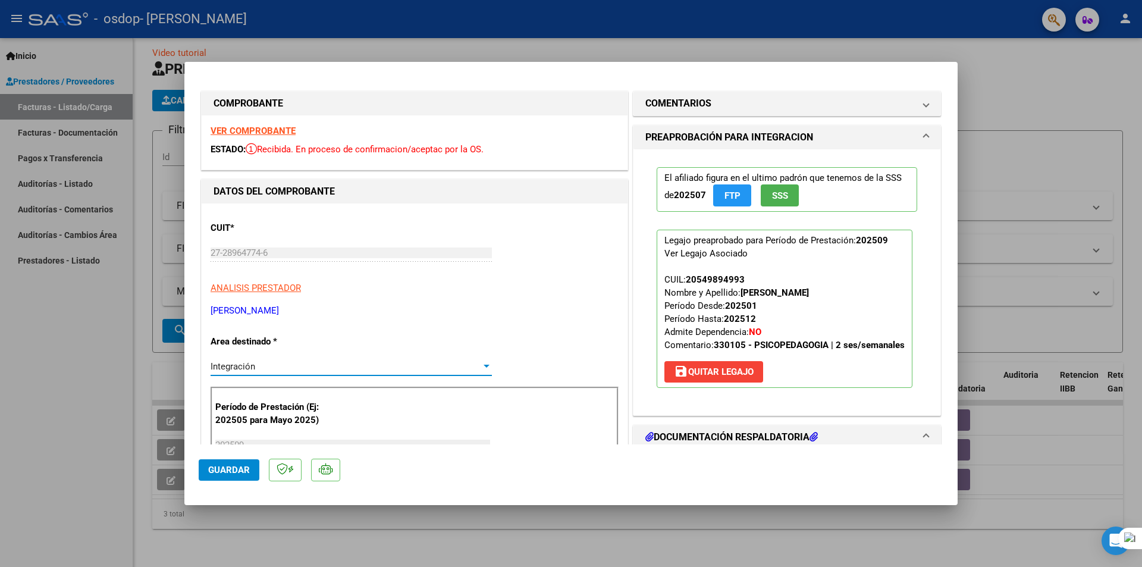
scroll to position [0, 0]
click at [245, 473] on span "Guardar" at bounding box center [229, 470] width 42 height 11
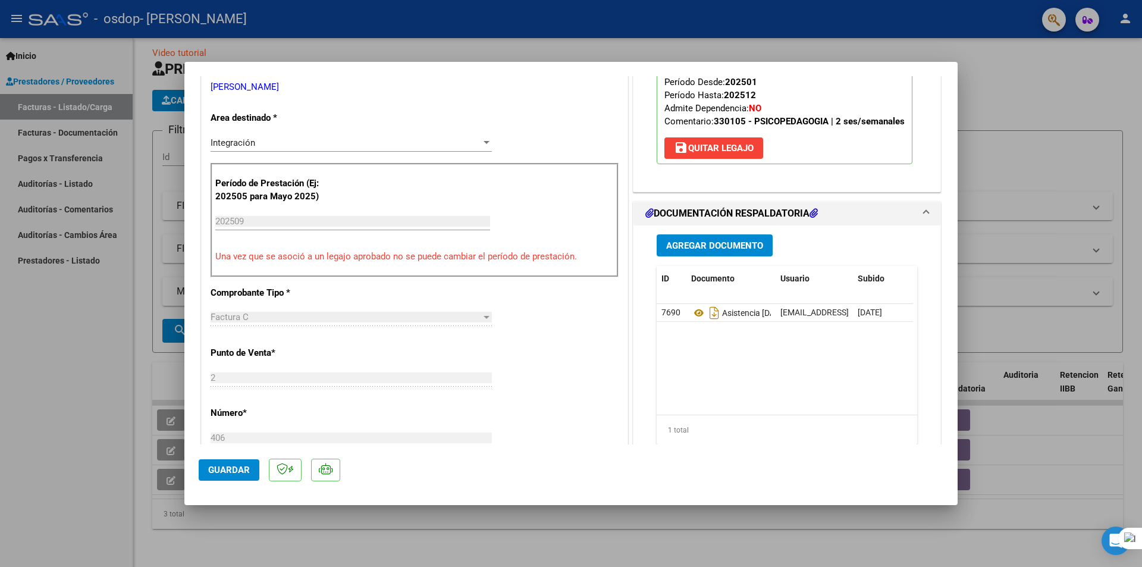
scroll to position [238, 0]
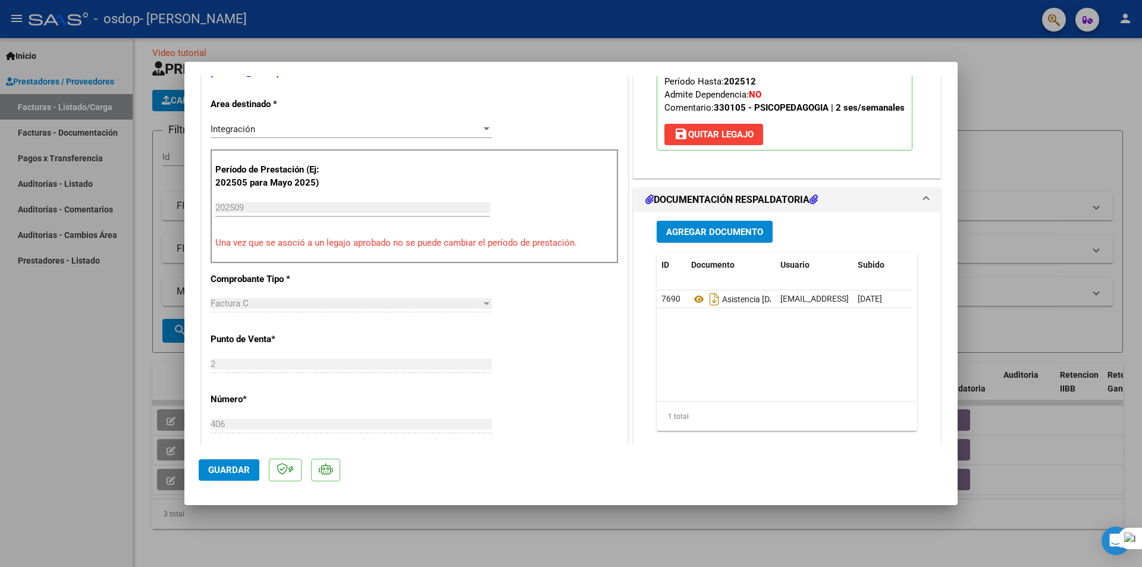
click at [986, 263] on div at bounding box center [571, 283] width 1142 height 567
type input "$ 0,00"
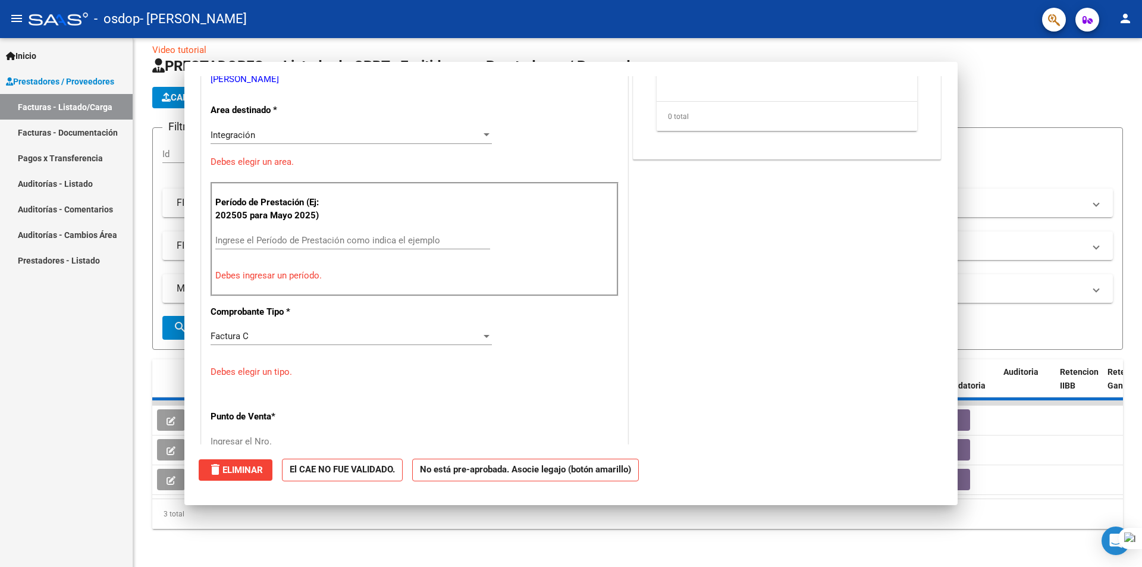
scroll to position [244, 0]
